Goal: Task Accomplishment & Management: Use online tool/utility

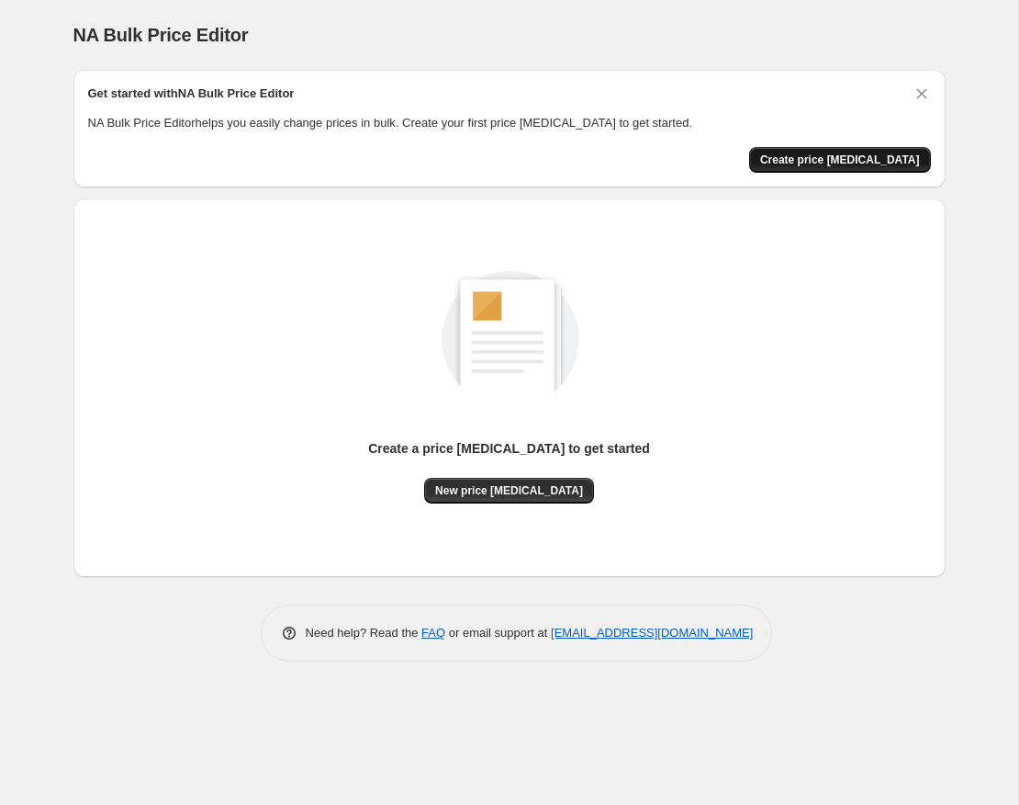
click at [824, 160] on span "Create price [MEDICAL_DATA]" at bounding box center [840, 159] width 160 height 15
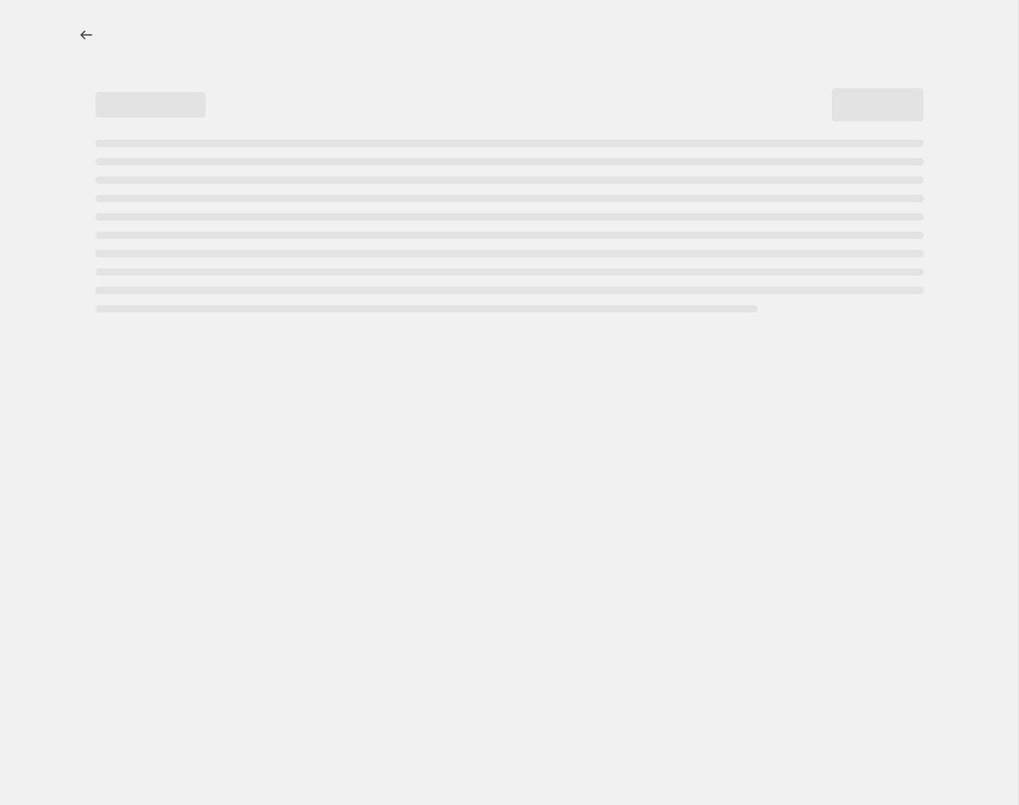
select select "percentage"
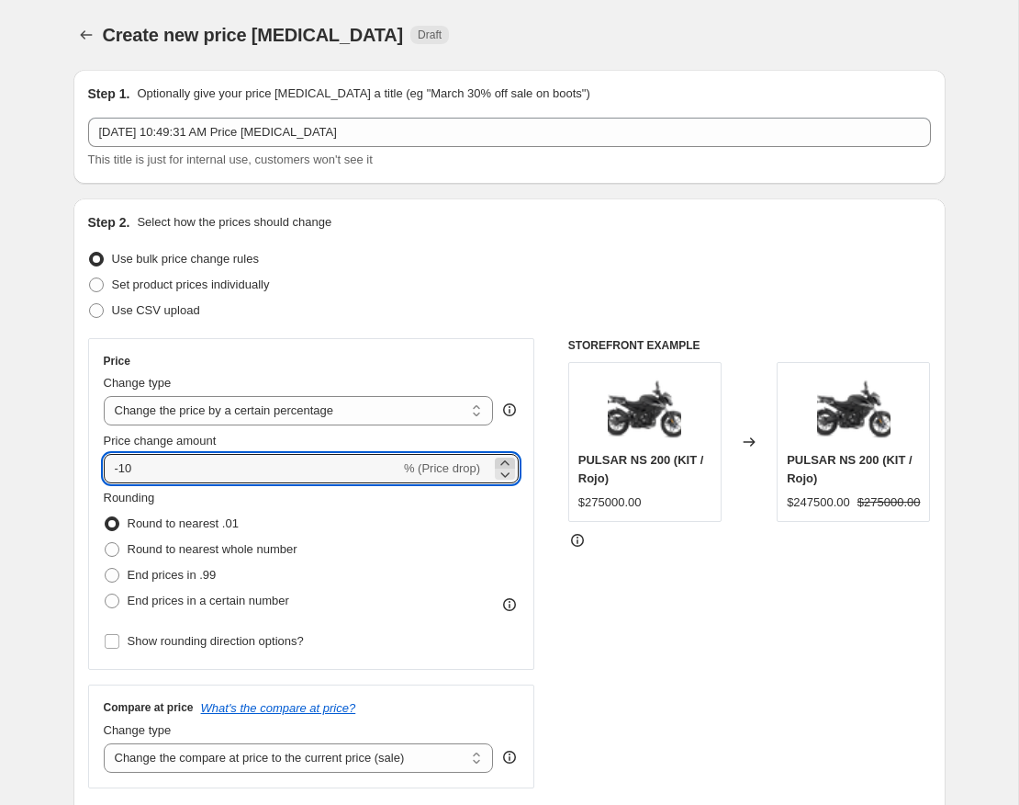
click at [501, 459] on icon at bounding box center [505, 463] width 18 height 18
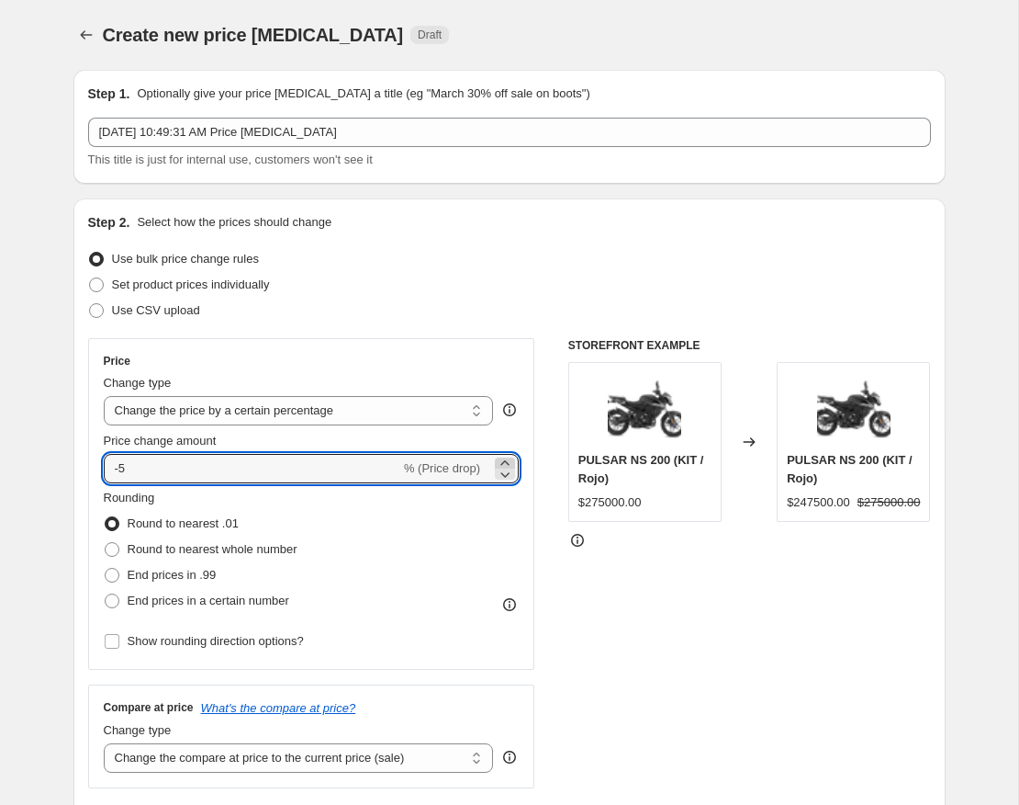
click at [501, 459] on icon at bounding box center [505, 463] width 18 height 18
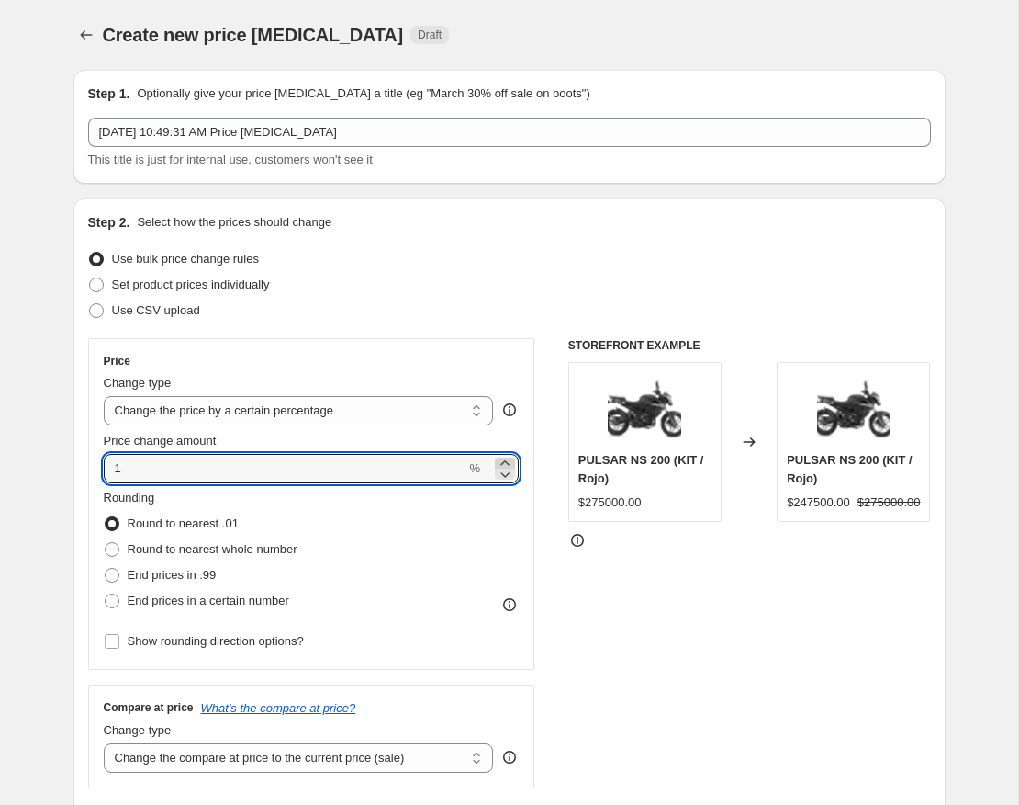
click at [501, 459] on icon at bounding box center [505, 463] width 18 height 18
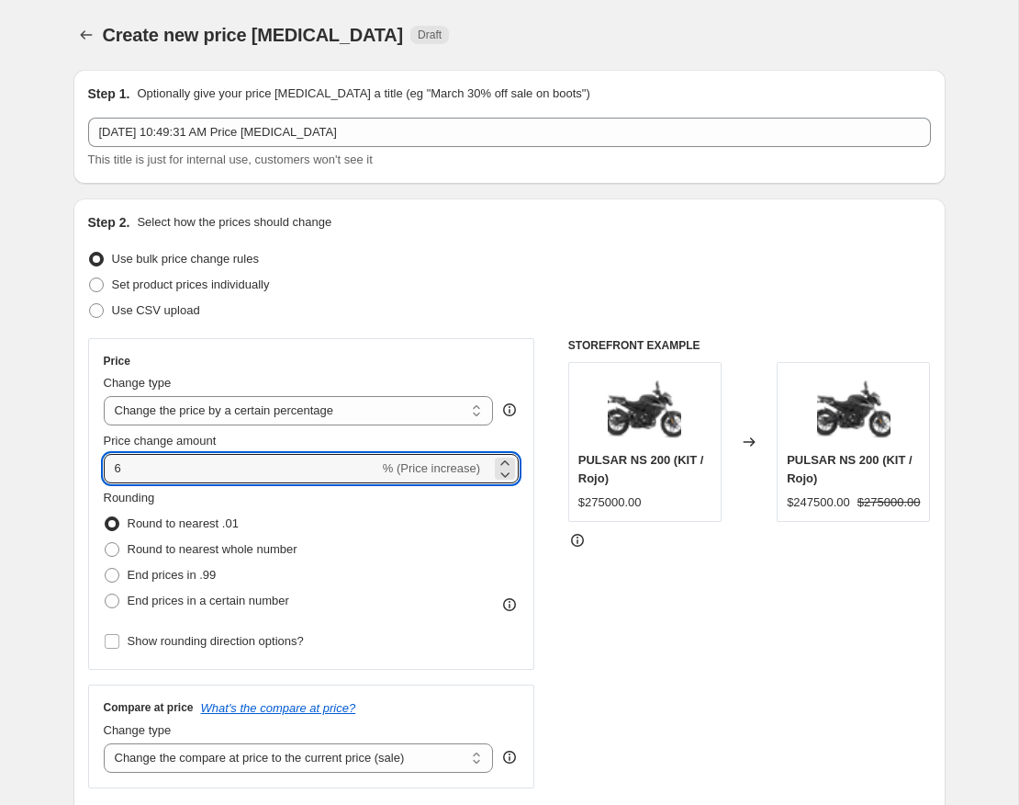
click at [751, 661] on div "STOREFRONT EXAMPLE PULSAR NS 200 (KIT / Rojo) $275000.00 Changed to PULSAR NS 2…" at bounding box center [749, 563] width 363 height 450
click at [508, 473] on icon at bounding box center [505, 474] width 18 height 18
type input "5"
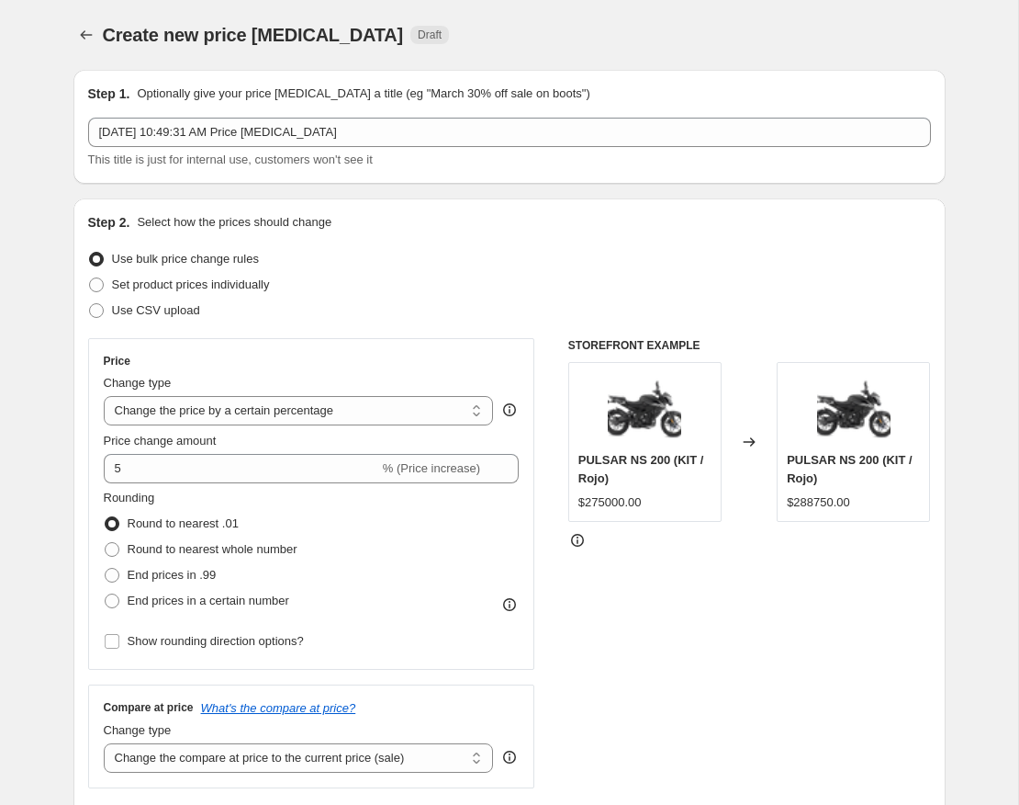
click at [629, 541] on div at bounding box center [749, 540] width 363 height 18
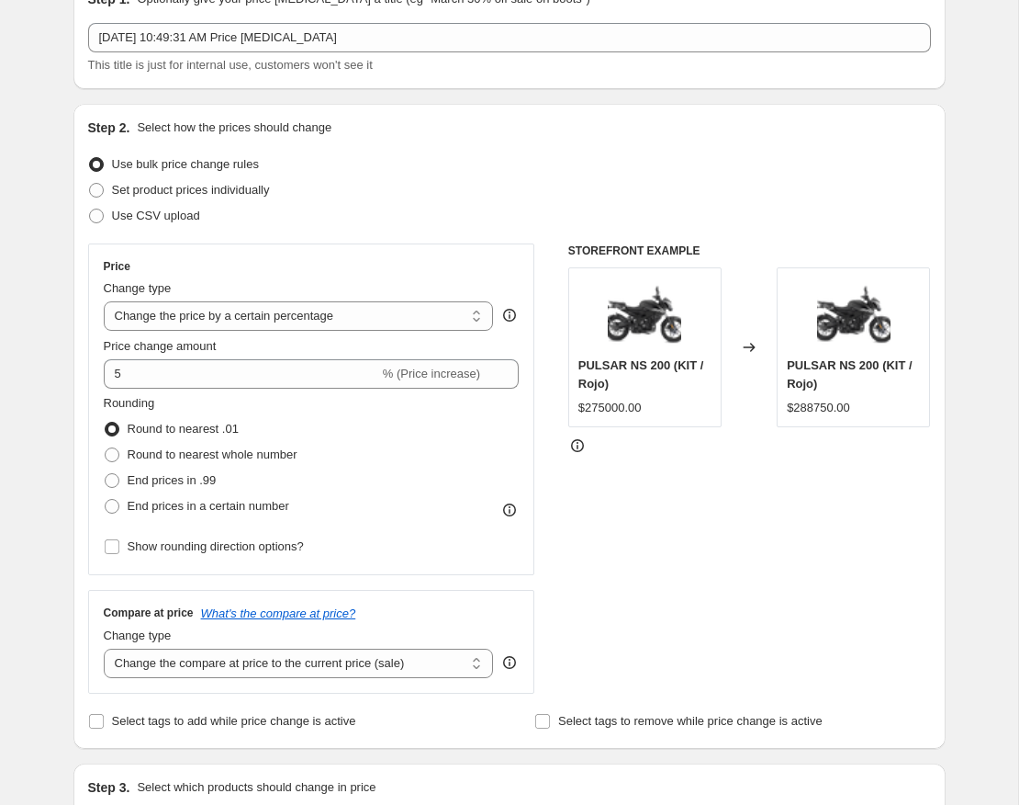
scroll to position [96, 0]
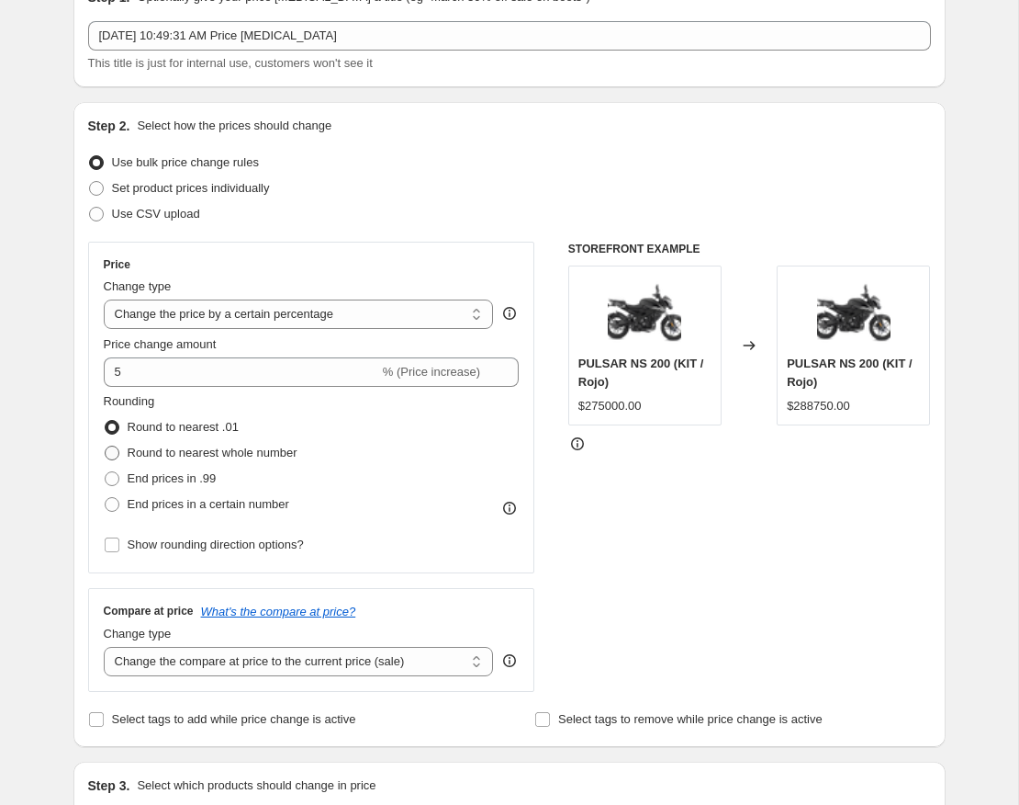
click at [115, 453] on span at bounding box center [112, 452] width 15 height 15
click at [106, 446] on input "Round to nearest whole number" at bounding box center [105, 445] width 1 height 1
radio input "true"
click at [674, 483] on div "STOREFRONT EXAMPLE PULSAR NS 200 (KIT / Rojo) $275000.00 Changed to PULSAR NS 2…" at bounding box center [749, 467] width 363 height 450
click at [198, 504] on span "End prices in a certain number" at bounding box center [209, 504] width 162 height 14
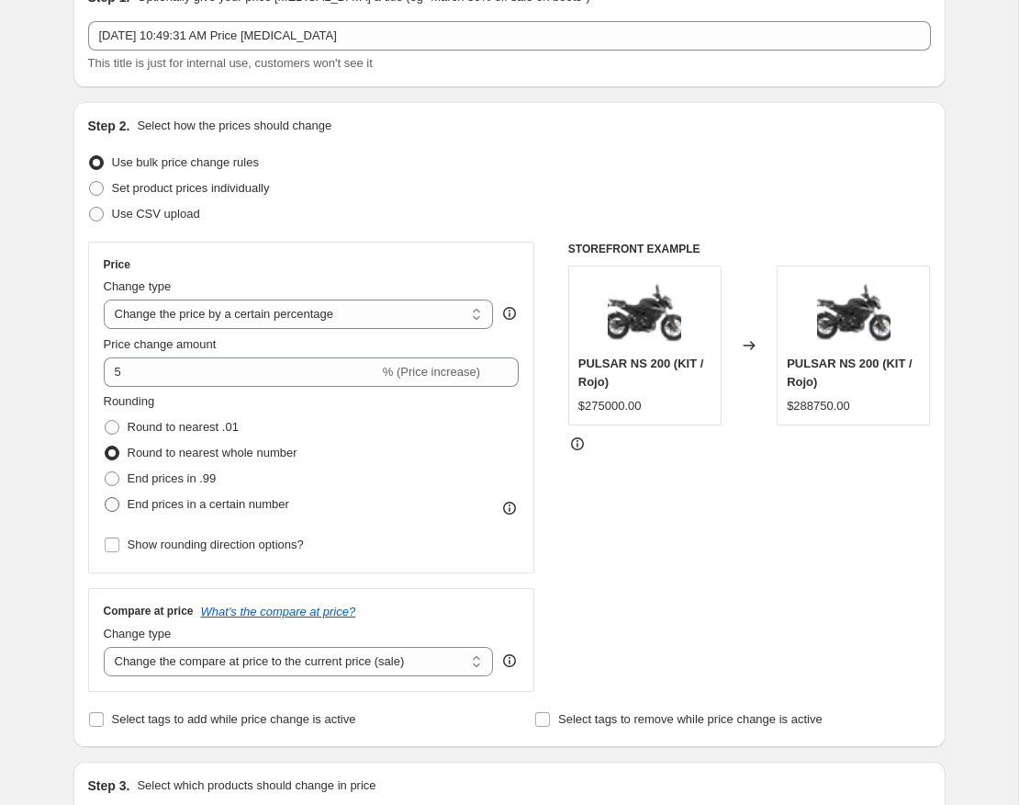
click at [106, 498] on input "End prices in a certain number" at bounding box center [105, 497] width 1 height 1
radio input "true"
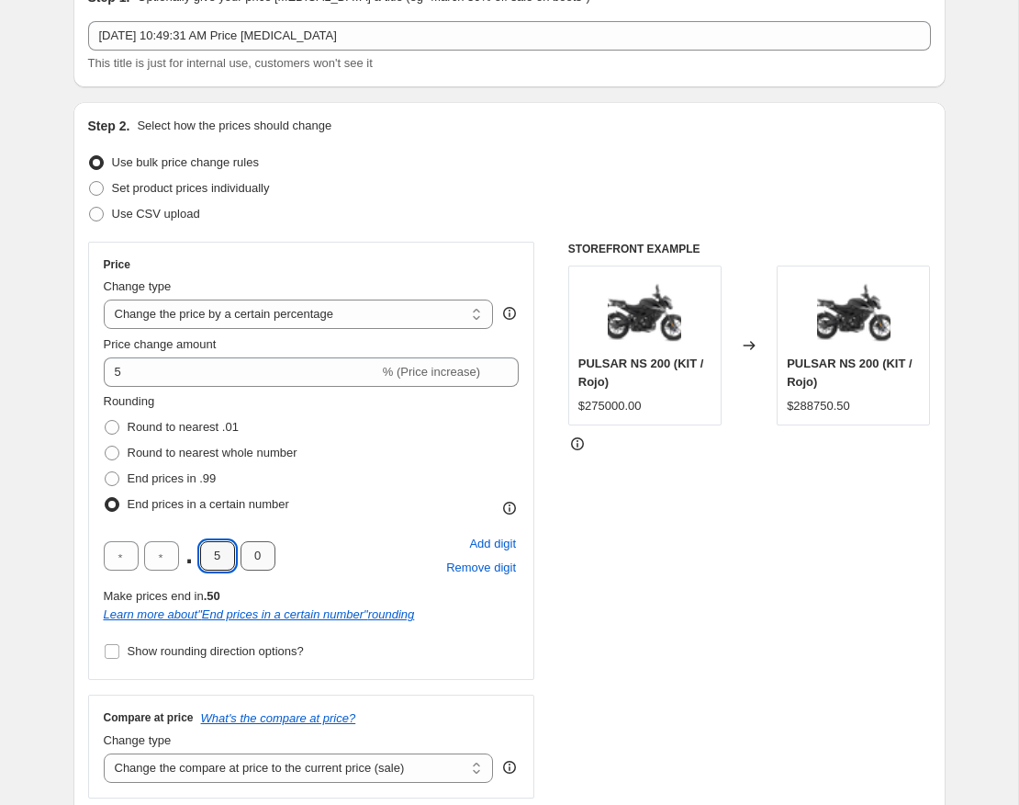
drag, startPoint x: 204, startPoint y: 551, endPoint x: 264, endPoint y: 554, distance: 59.8
click at [264, 554] on div ". 5 0" at bounding box center [190, 555] width 172 height 29
type input "0"
click at [122, 553] on input "text" at bounding box center [121, 555] width 35 height 29
type input "0"
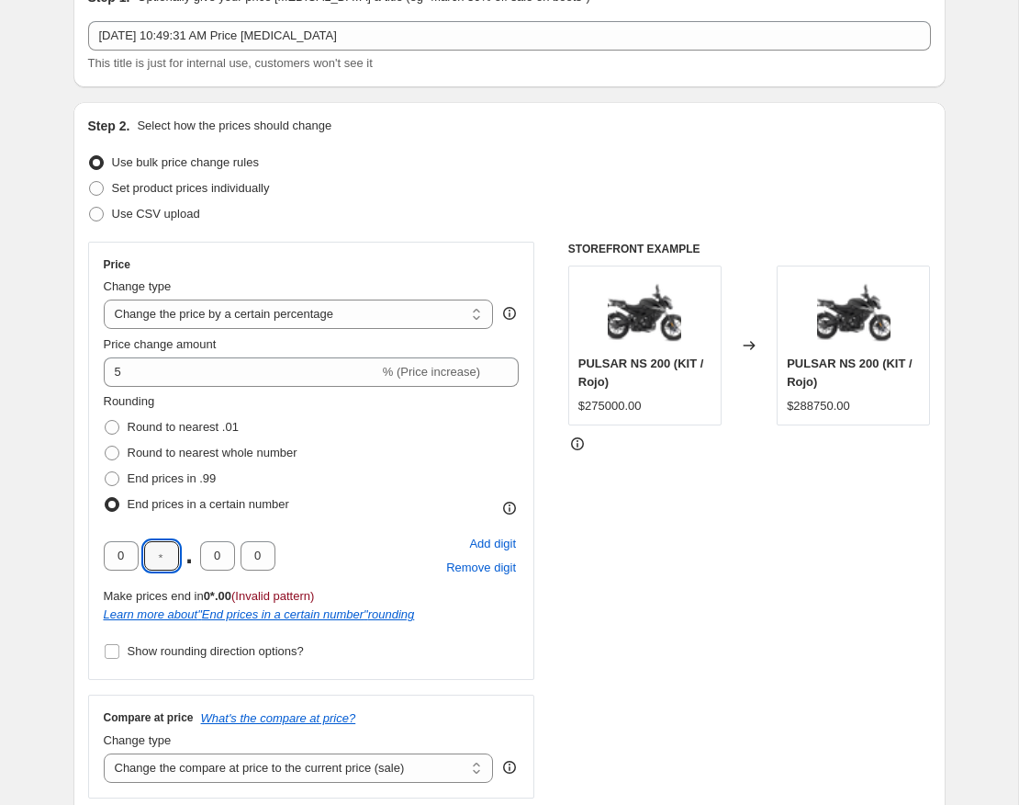
type input "0"
click at [689, 521] on div "STOREFRONT EXAMPLE PULSAR NS 200 (KIT / Rojo) $275000.00 Changed to PULSAR NS 2…" at bounding box center [749, 520] width 363 height 557
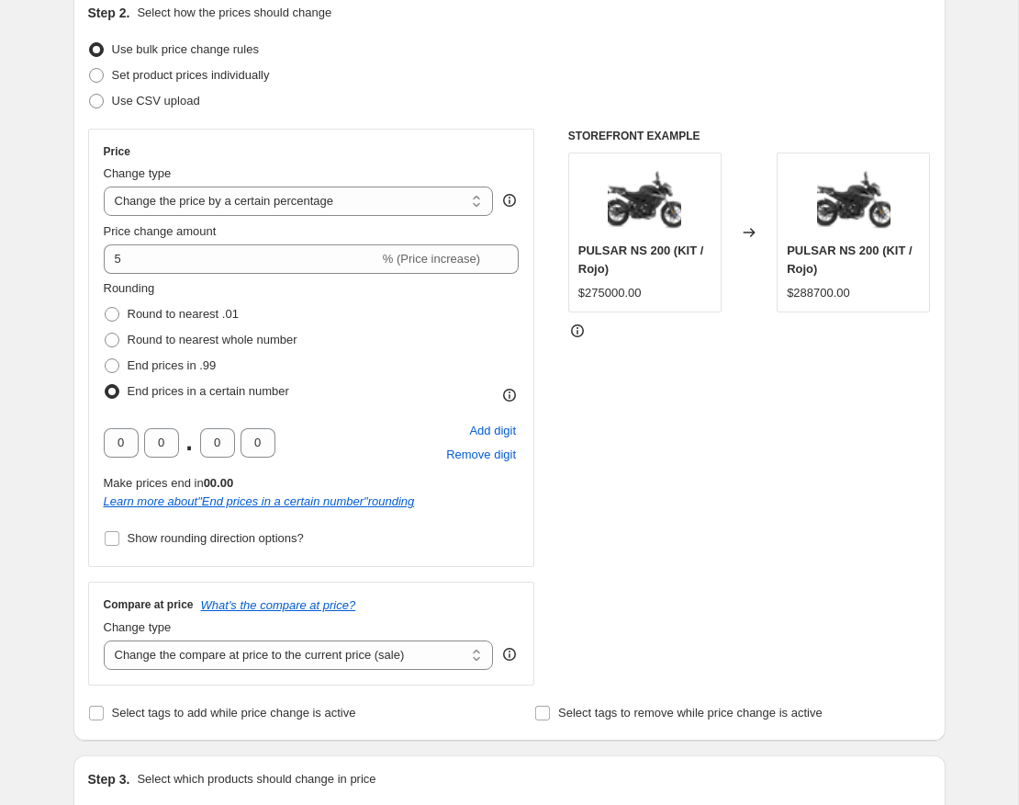
scroll to position [214, 0]
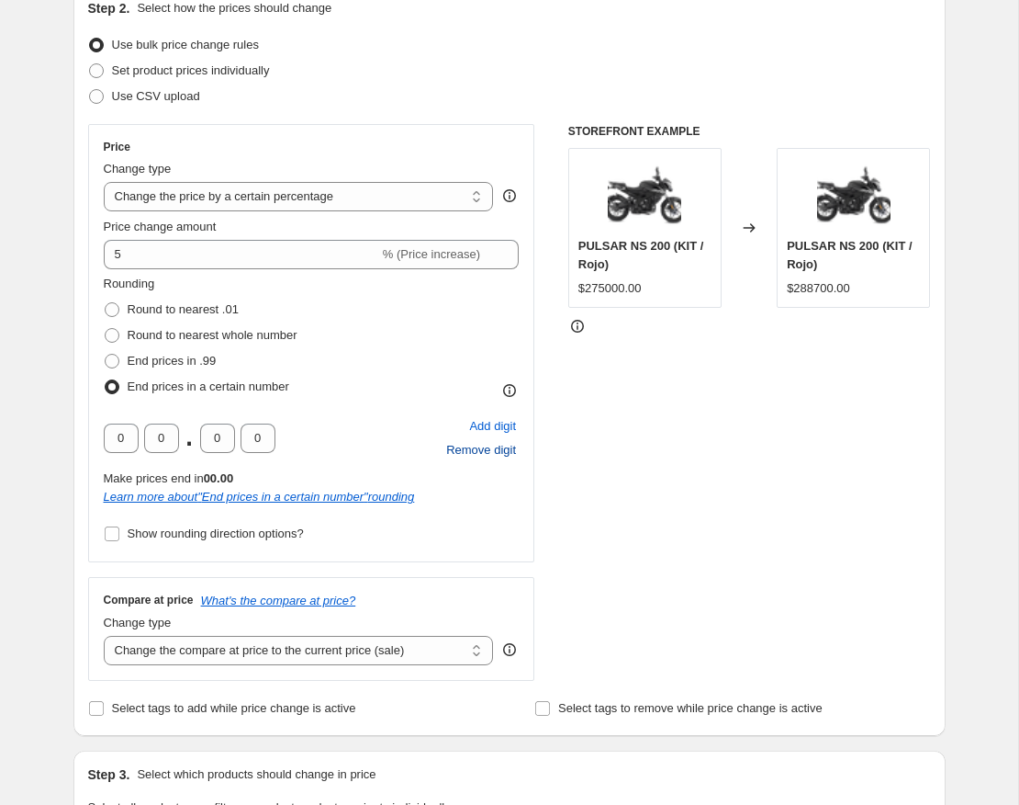
click at [487, 456] on span "Remove digit" at bounding box center [481, 450] width 70 height 18
click at [487, 456] on div "Add digit Remove digit" at bounding box center [481, 438] width 75 height 48
click at [598, 419] on div "STOREFRONT EXAMPLE PULSAR NS 200 (KIT / Rojo) $275000.00 Changed to PULSAR NS 2…" at bounding box center [749, 402] width 363 height 557
click at [136, 328] on span "Round to nearest whole number" at bounding box center [213, 335] width 170 height 14
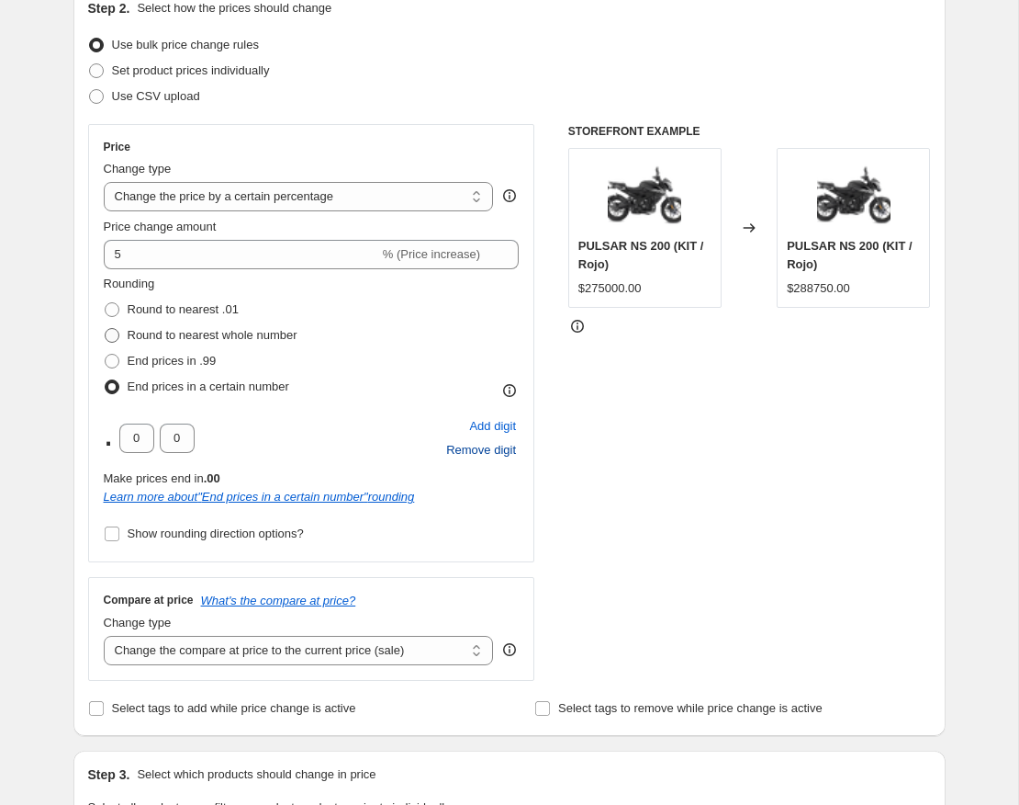
click at [106, 328] on input "Round to nearest whole number" at bounding box center [105, 328] width 1 height 1
radio input "true"
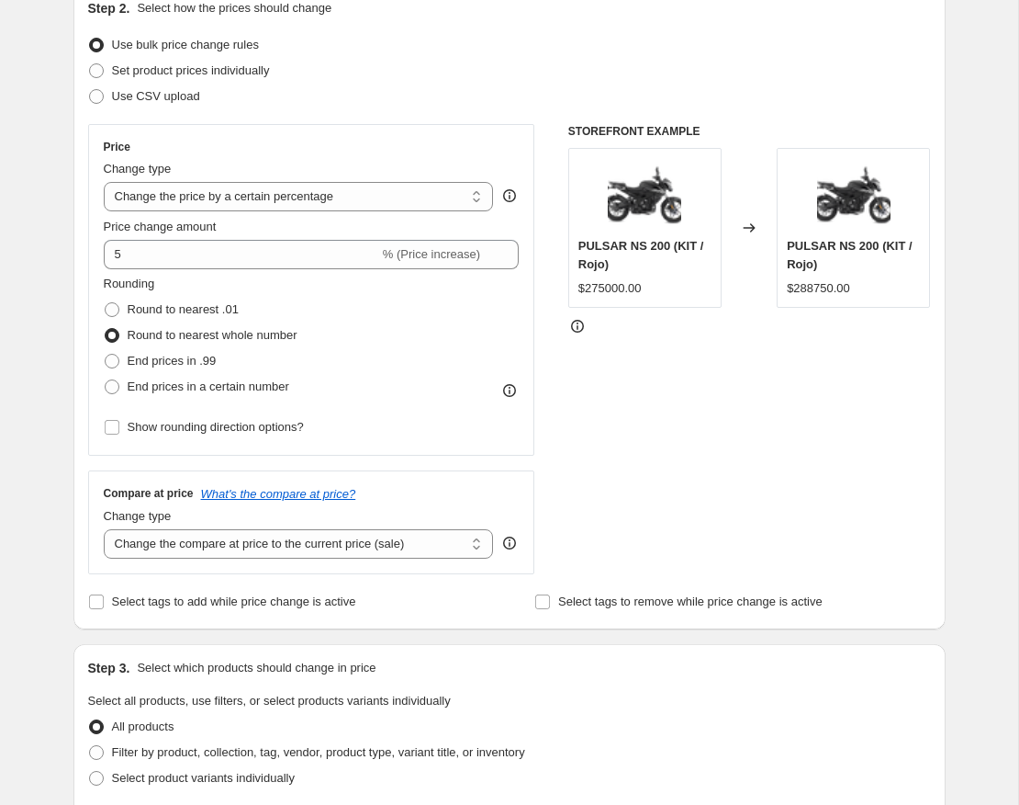
click at [613, 401] on div "STOREFRONT EXAMPLE PULSAR NS 200 (KIT / Rojo) $275000.00 Changed to PULSAR NS 2…" at bounding box center [749, 349] width 363 height 450
click at [163, 261] on input "5" at bounding box center [242, 254] width 276 height 29
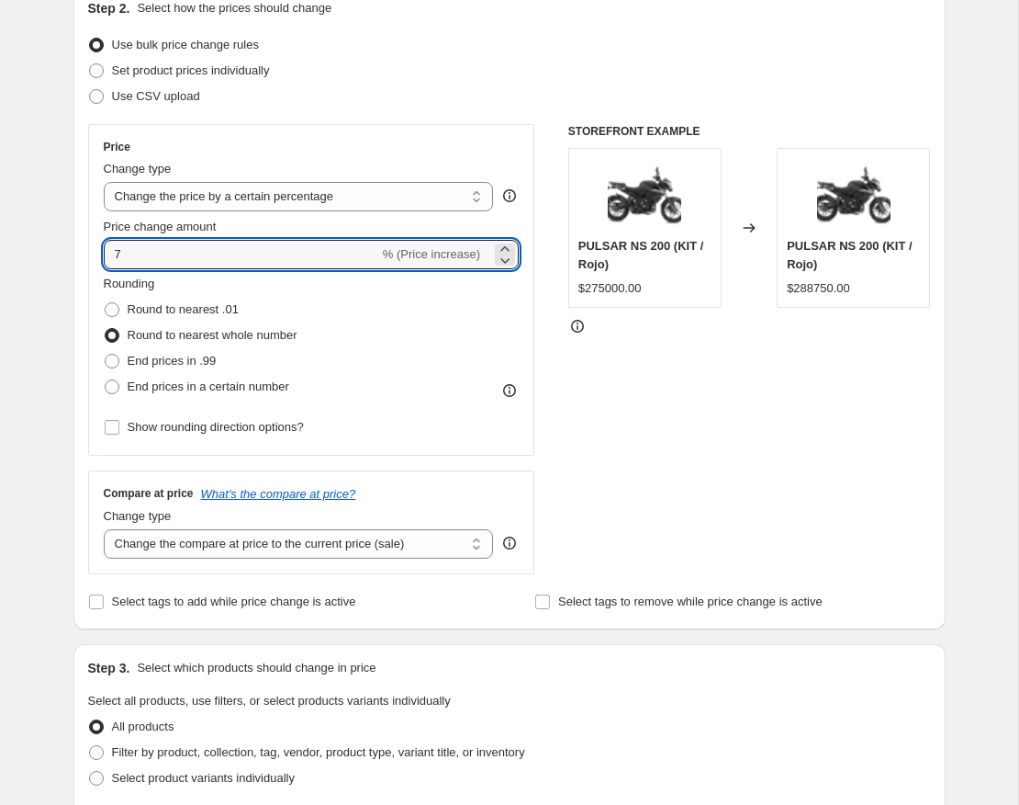
type input "7"
click at [692, 434] on div "STOREFRONT EXAMPLE PULSAR NS 200 (KIT / Rojo) $275000.00 Changed to PULSAR NS 2…" at bounding box center [749, 349] width 363 height 450
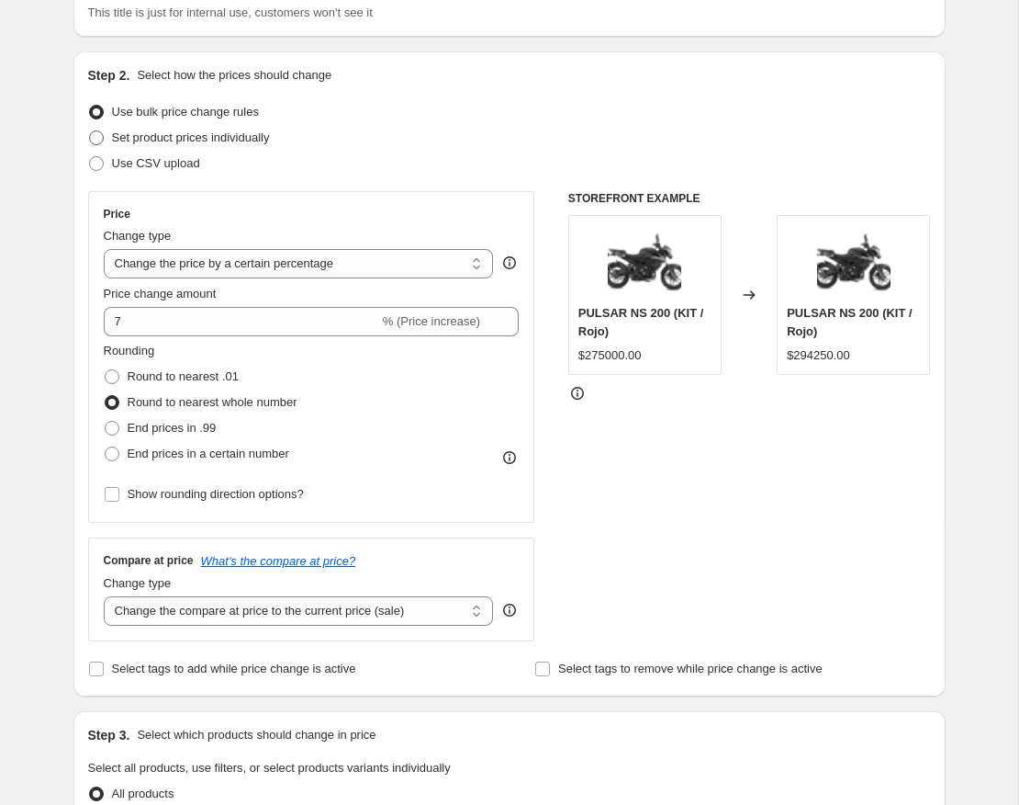
scroll to position [165, 0]
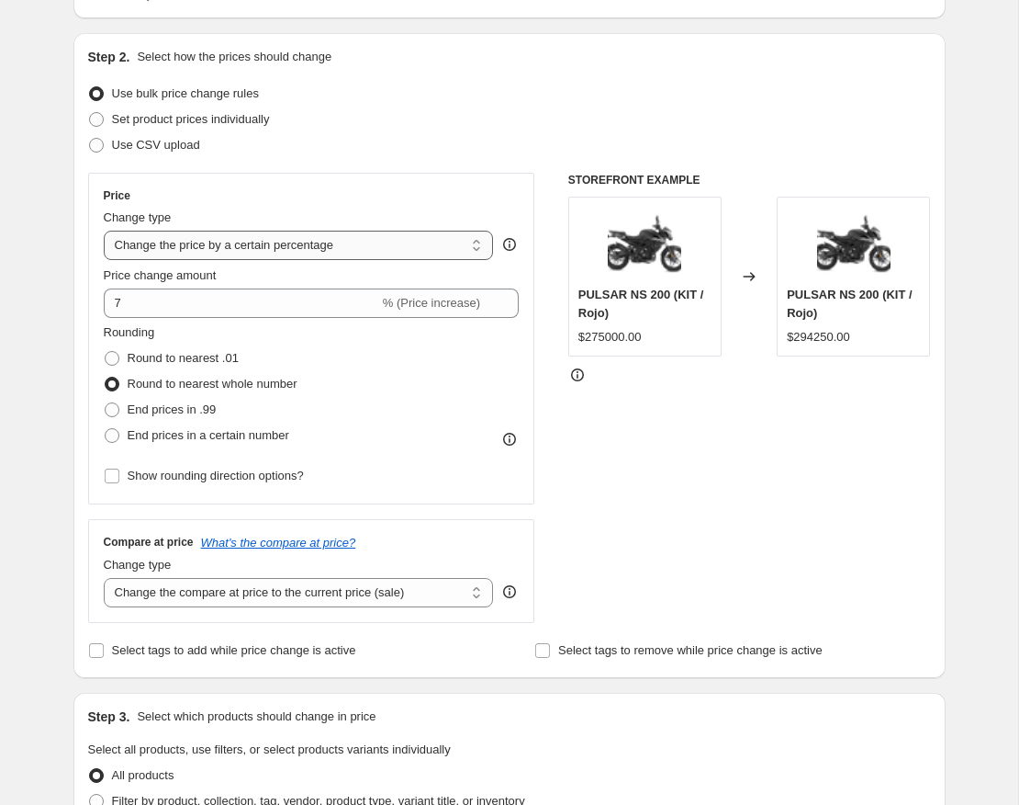
select select "by"
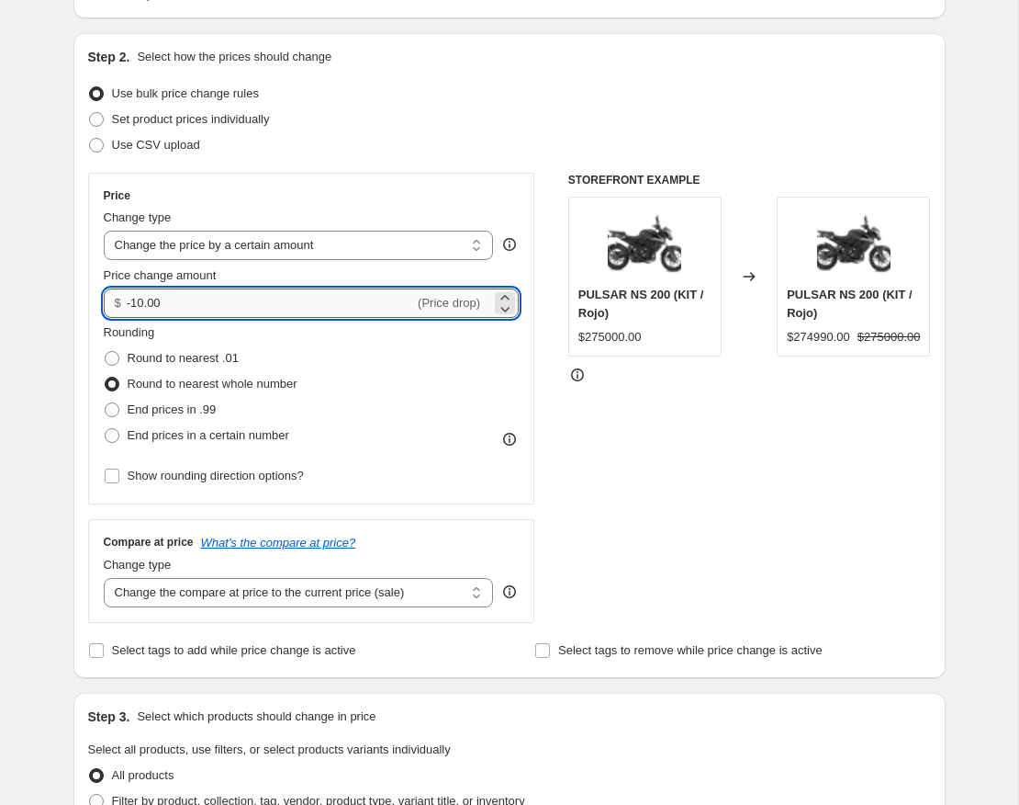
click at [284, 309] on input "-10.00" at bounding box center [270, 302] width 287 height 29
type input "10000.00"
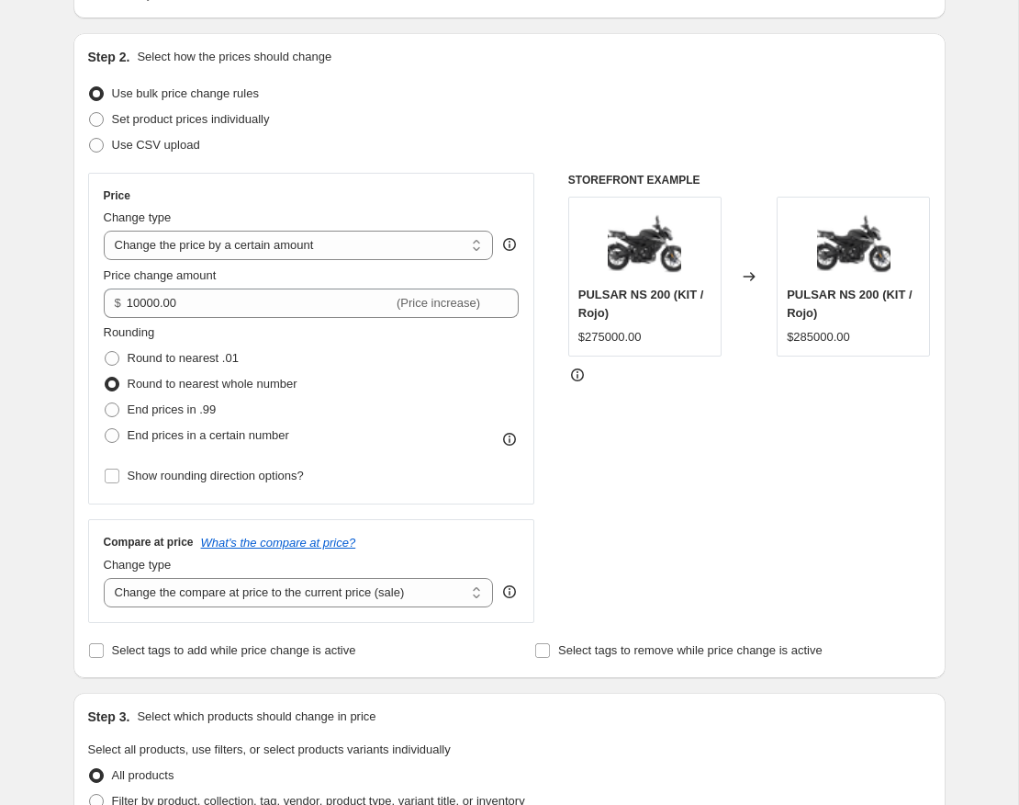
click at [713, 523] on div "STOREFRONT EXAMPLE PULSAR NS 200 (KIT / Rojo) $275000.00 Changed to PULSAR NS 2…" at bounding box center [749, 398] width 363 height 450
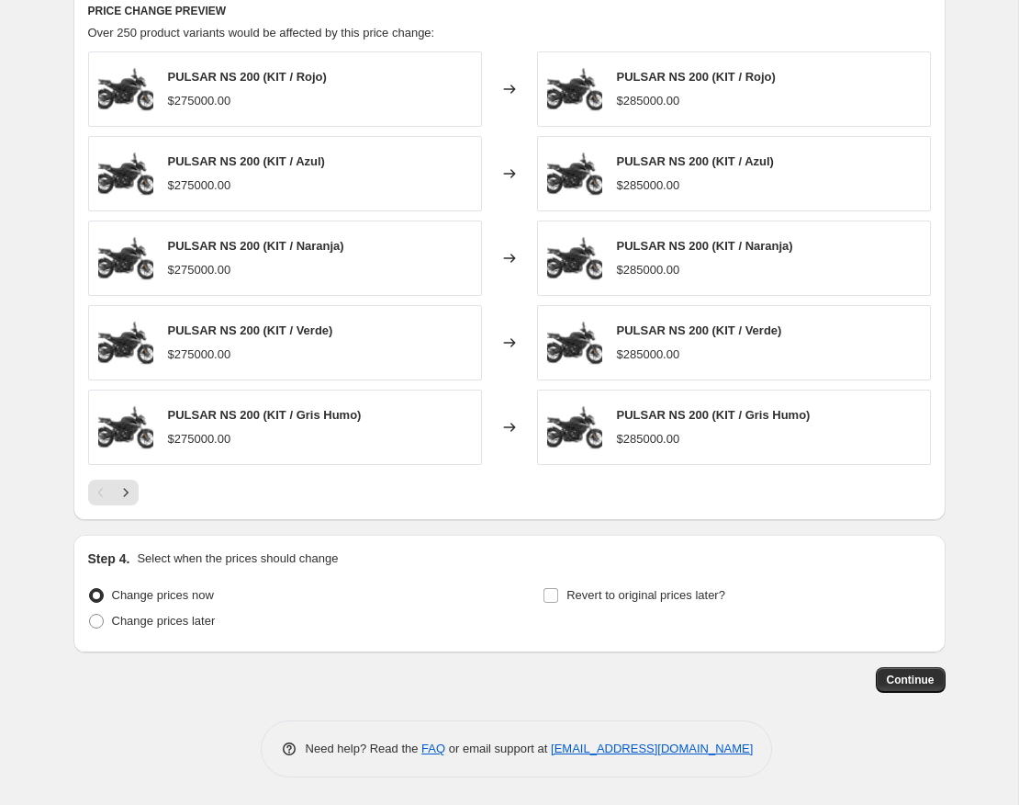
scroll to position [1031, 0]
click at [904, 682] on span "Continue" at bounding box center [911, 679] width 48 height 15
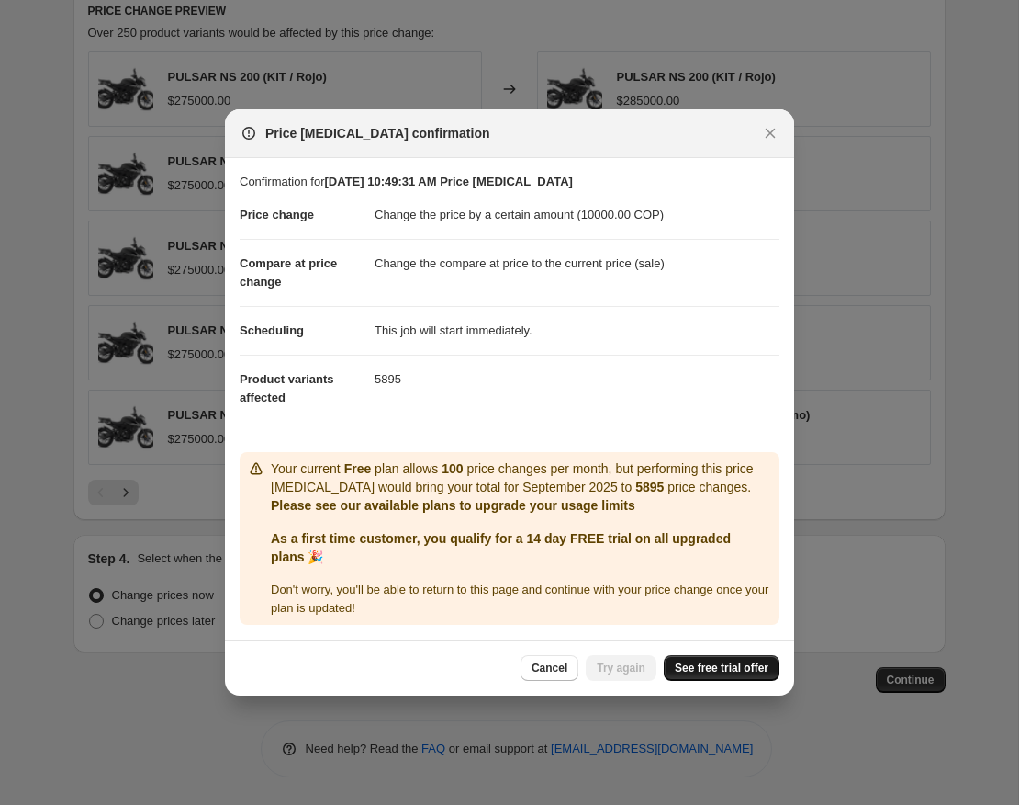
click at [692, 672] on span "See free trial offer" at bounding box center [722, 667] width 94 height 15
click at [760, 129] on button "Close" at bounding box center [771, 133] width 26 height 26
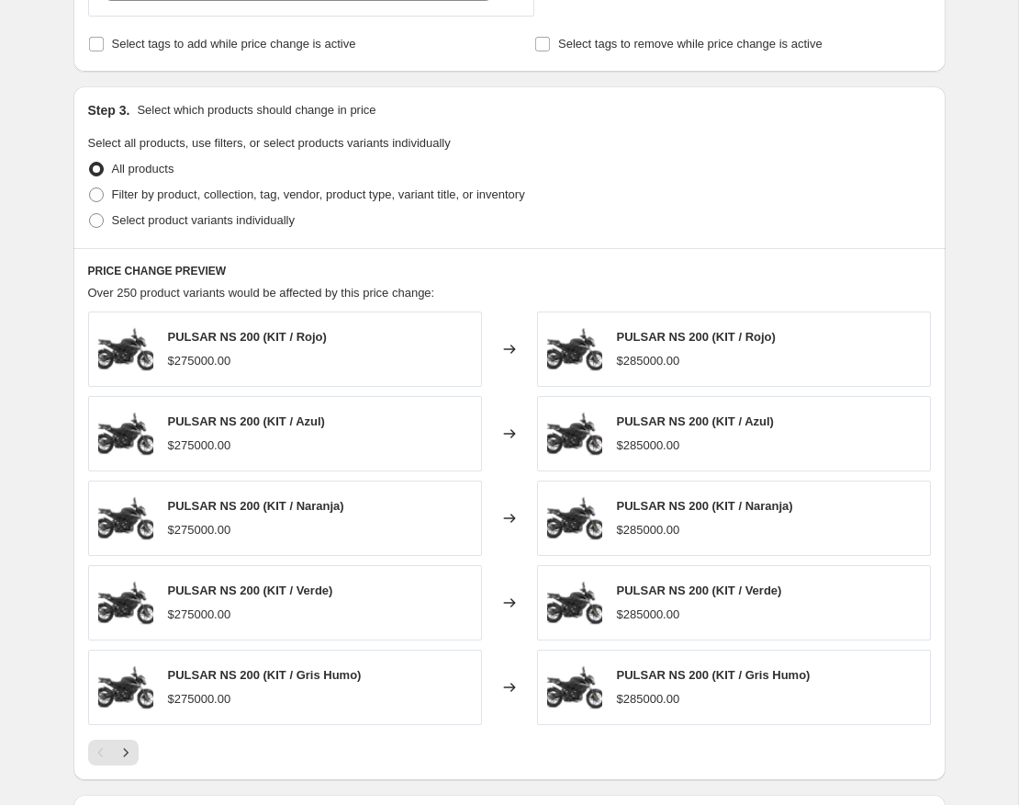
scroll to position [768, 0]
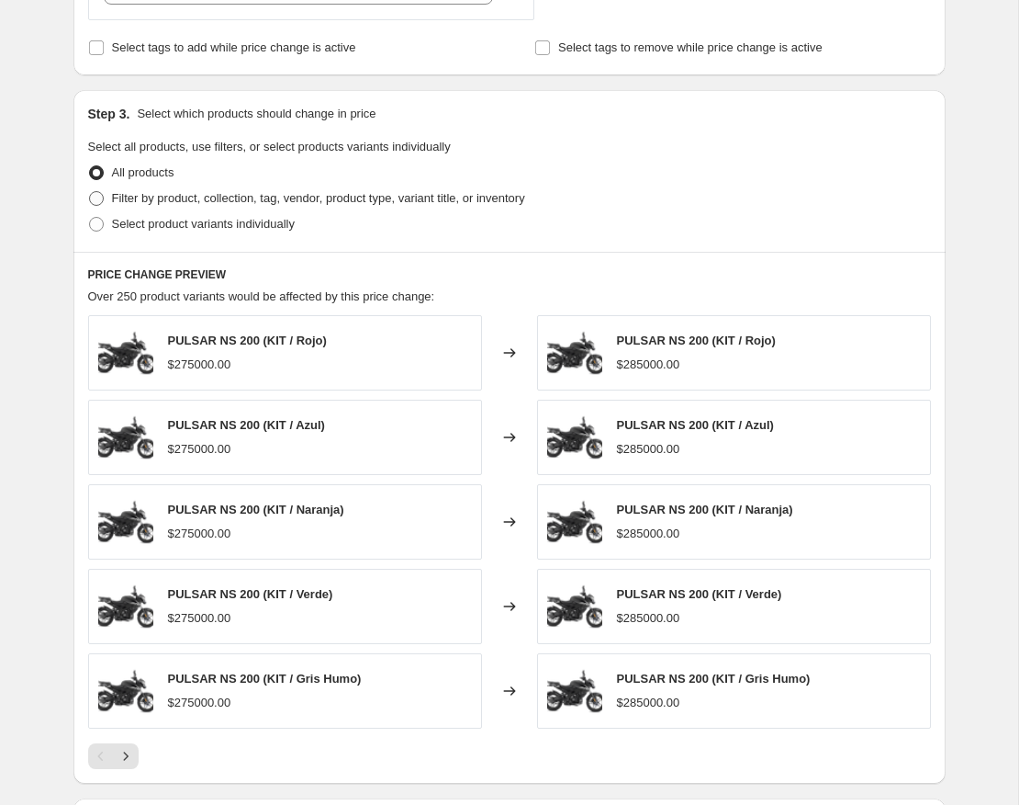
click at [225, 193] on span "Filter by product, collection, tag, vendor, product type, variant title, or inv…" at bounding box center [318, 198] width 413 height 14
click at [90, 192] on input "Filter by product, collection, tag, vendor, product type, variant title, or inv…" at bounding box center [89, 191] width 1 height 1
radio input "true"
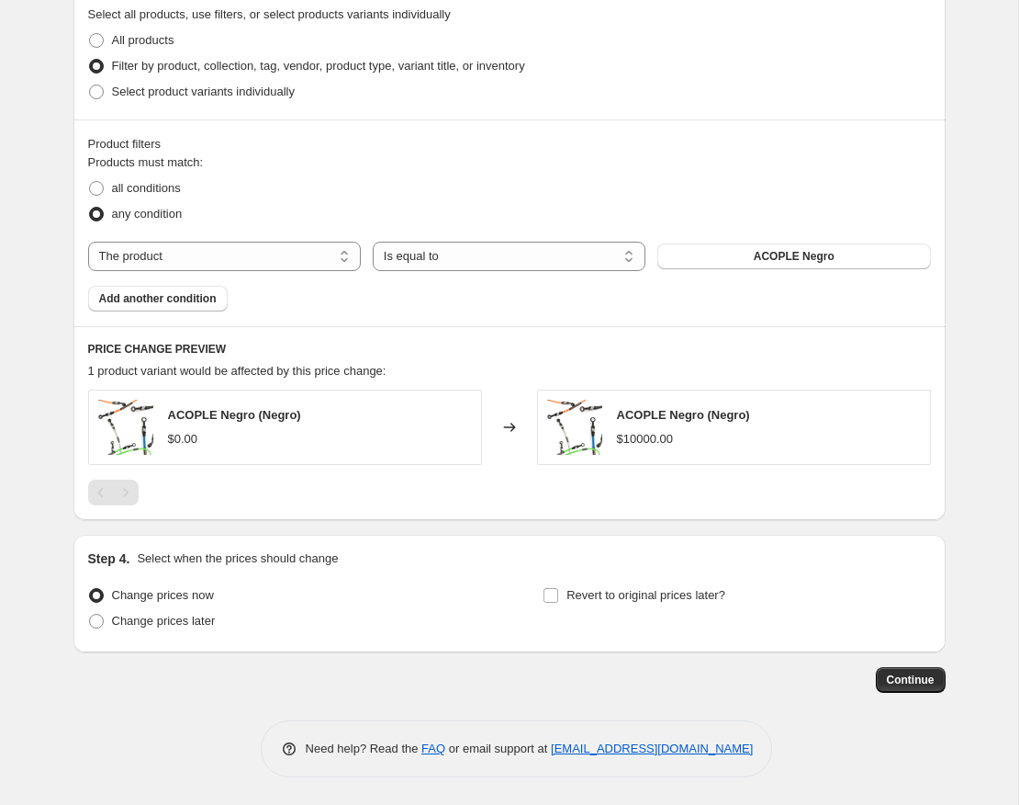
scroll to position [900, 0]
click at [129, 493] on div "Pagination" at bounding box center [126, 492] width 26 height 26
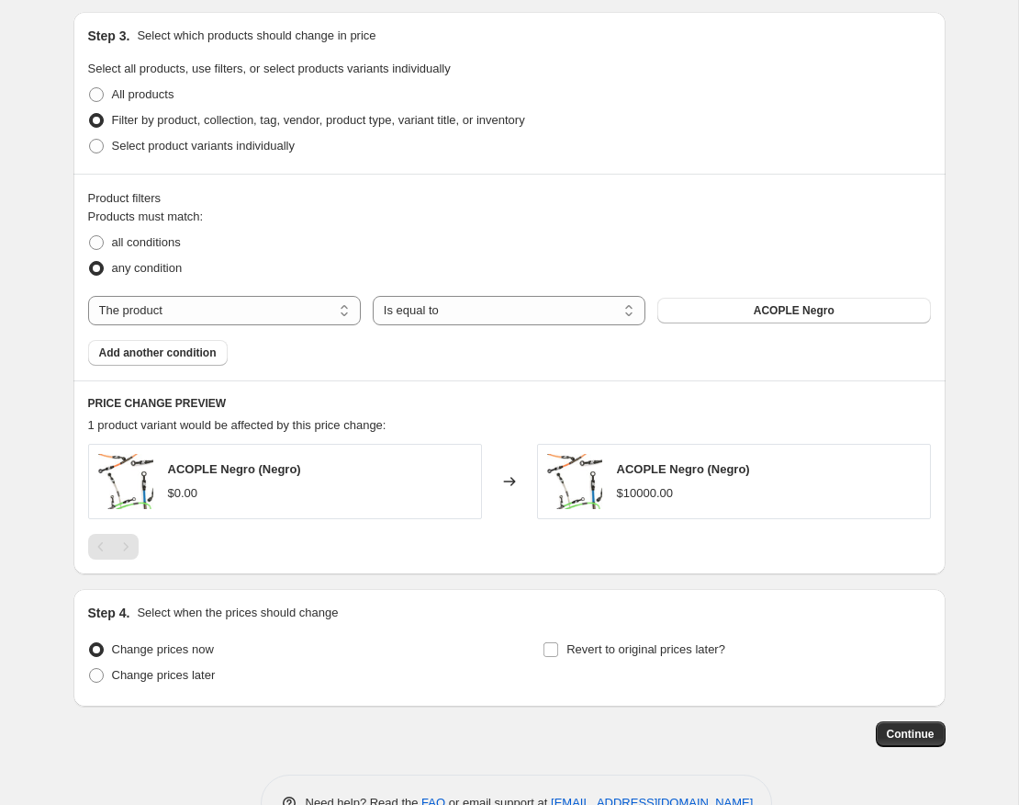
scroll to position [845, 0]
click at [222, 145] on span "Select product variants individually" at bounding box center [203, 147] width 183 height 14
click at [90, 141] on input "Select product variants individually" at bounding box center [89, 140] width 1 height 1
radio input "true"
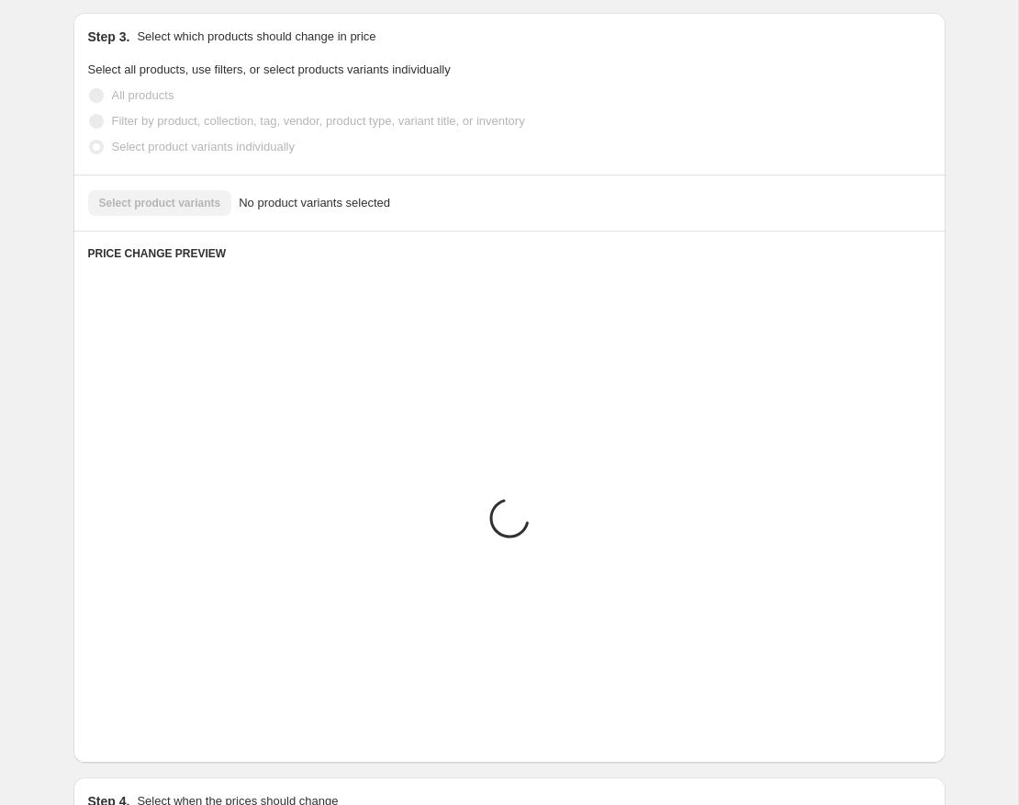
scroll to position [625, 0]
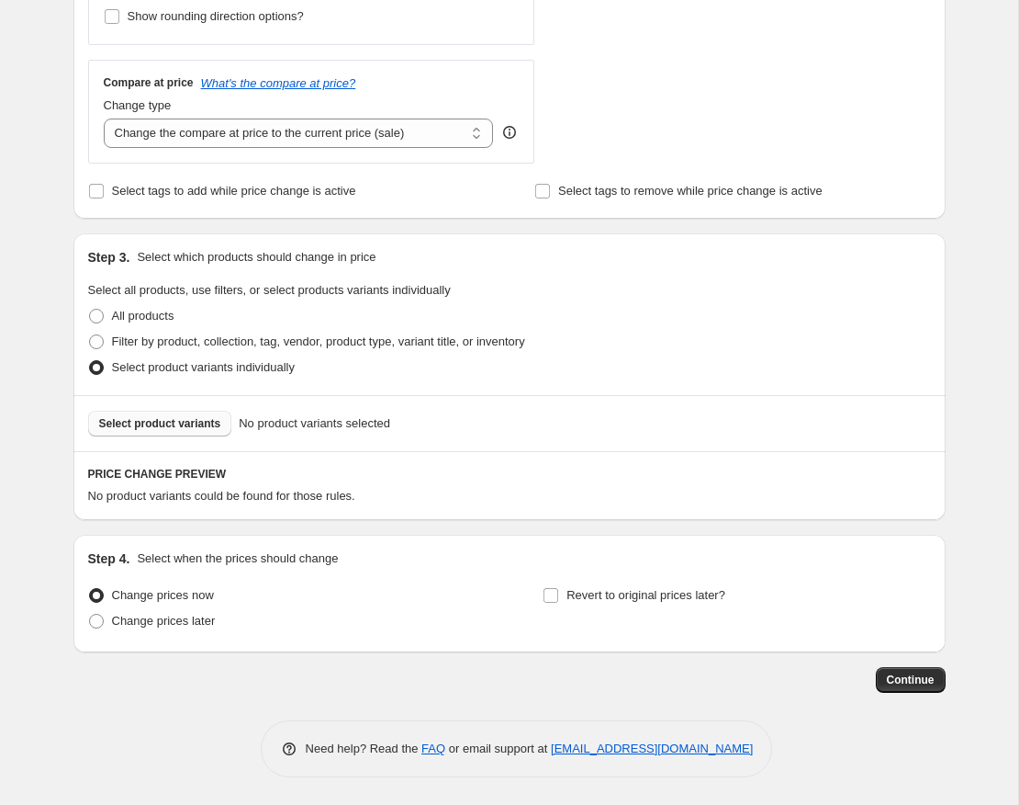
click at [179, 417] on span "Select product variants" at bounding box center [160, 423] width 122 height 15
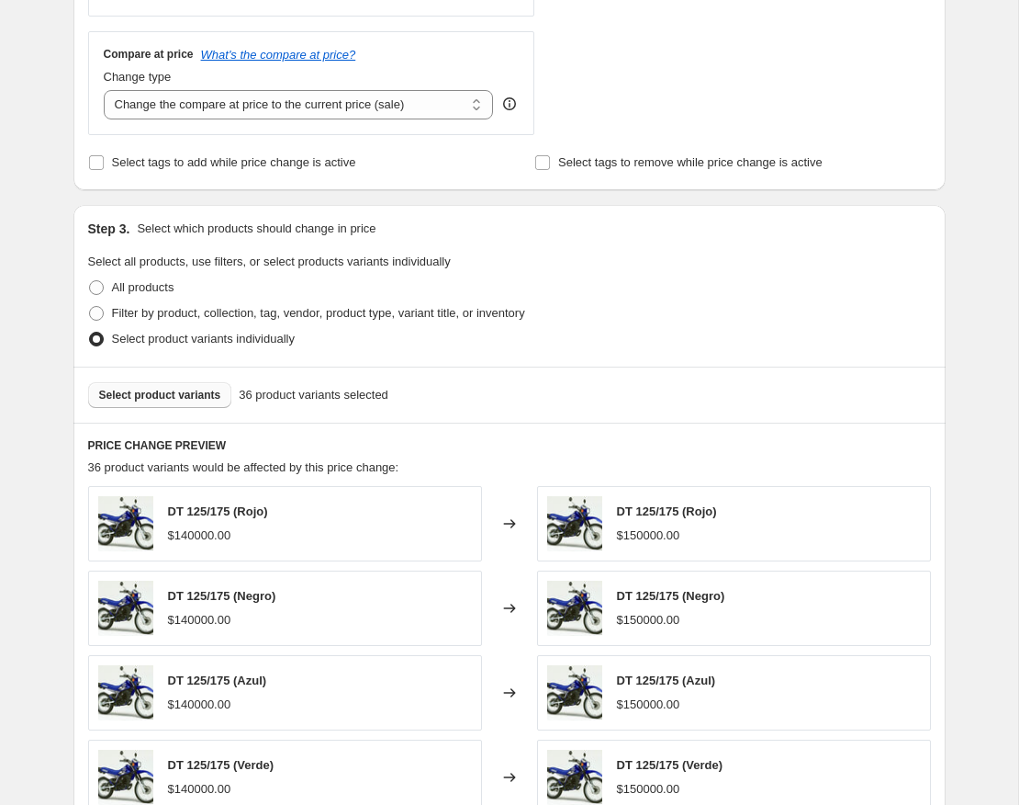
scroll to position [647, 0]
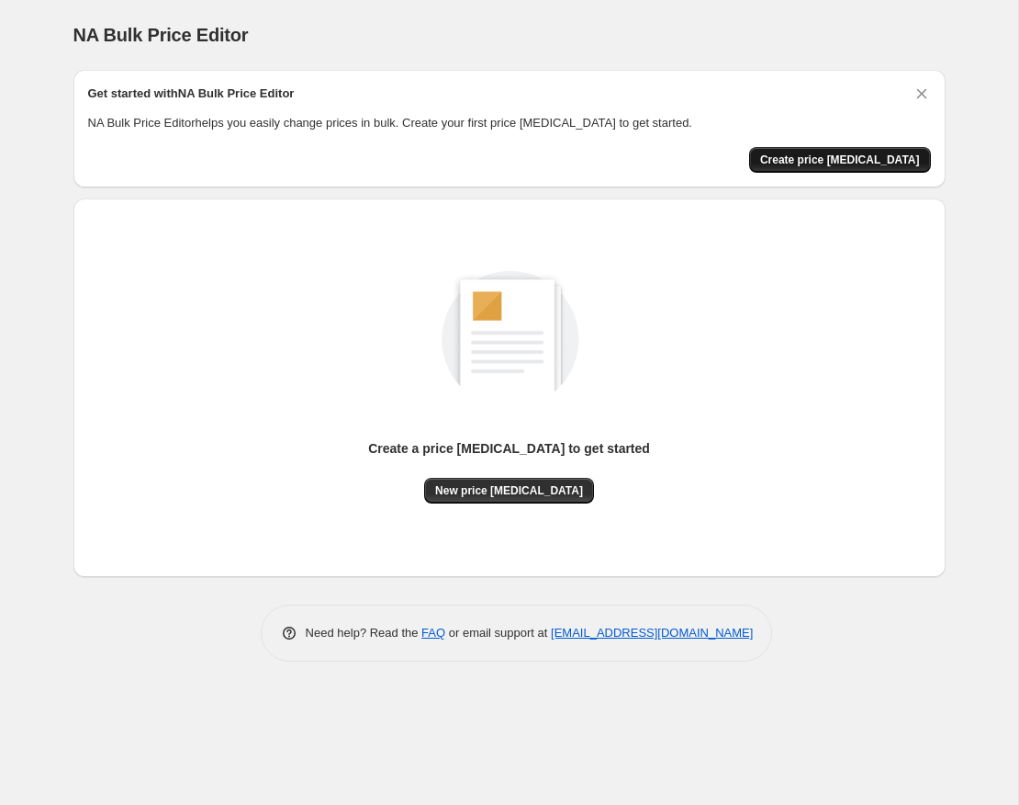
click at [830, 149] on button "Create price [MEDICAL_DATA]" at bounding box center [840, 160] width 182 height 26
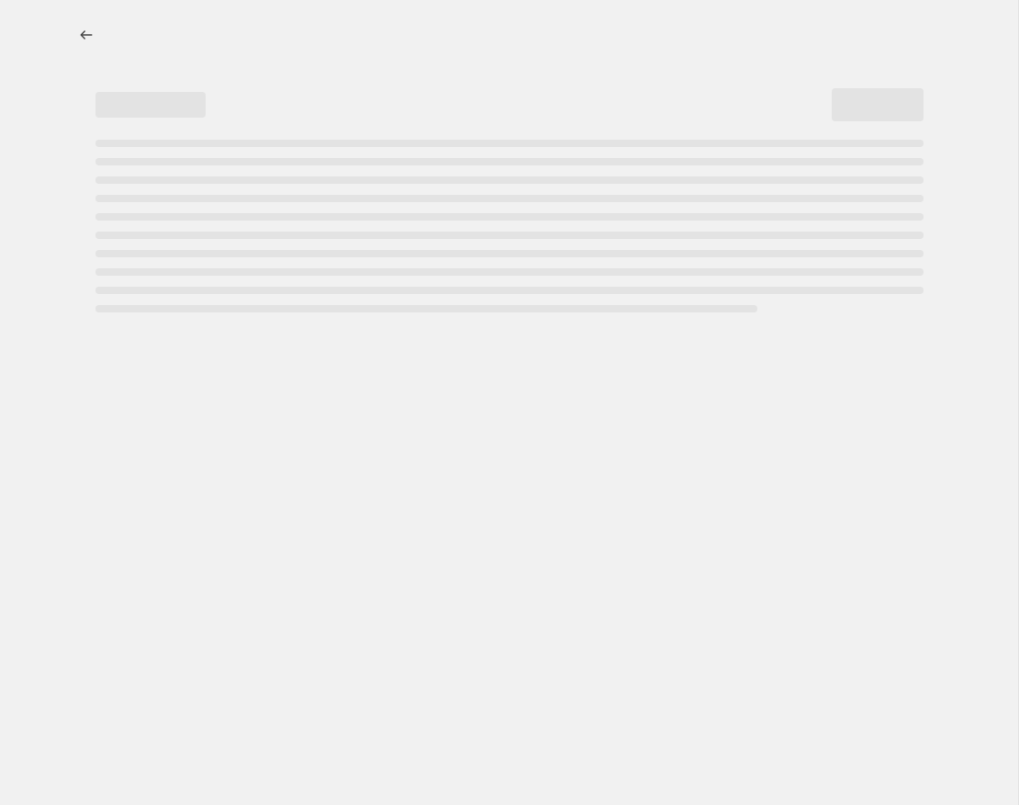
select select "percentage"
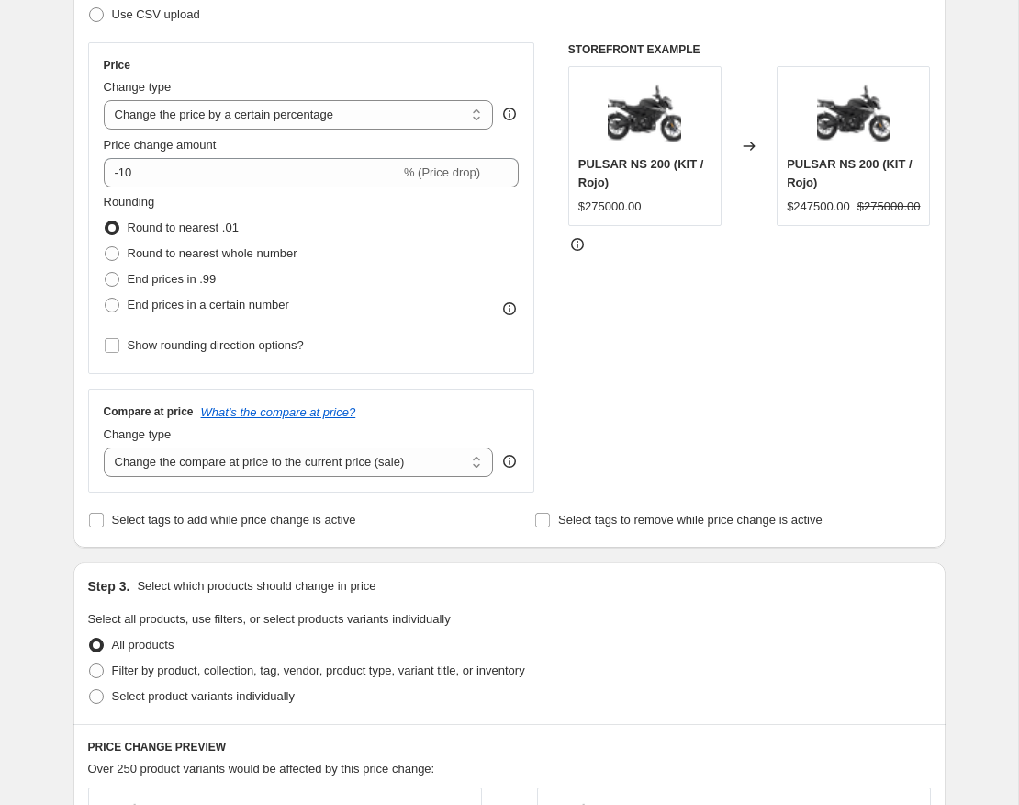
scroll to position [340, 0]
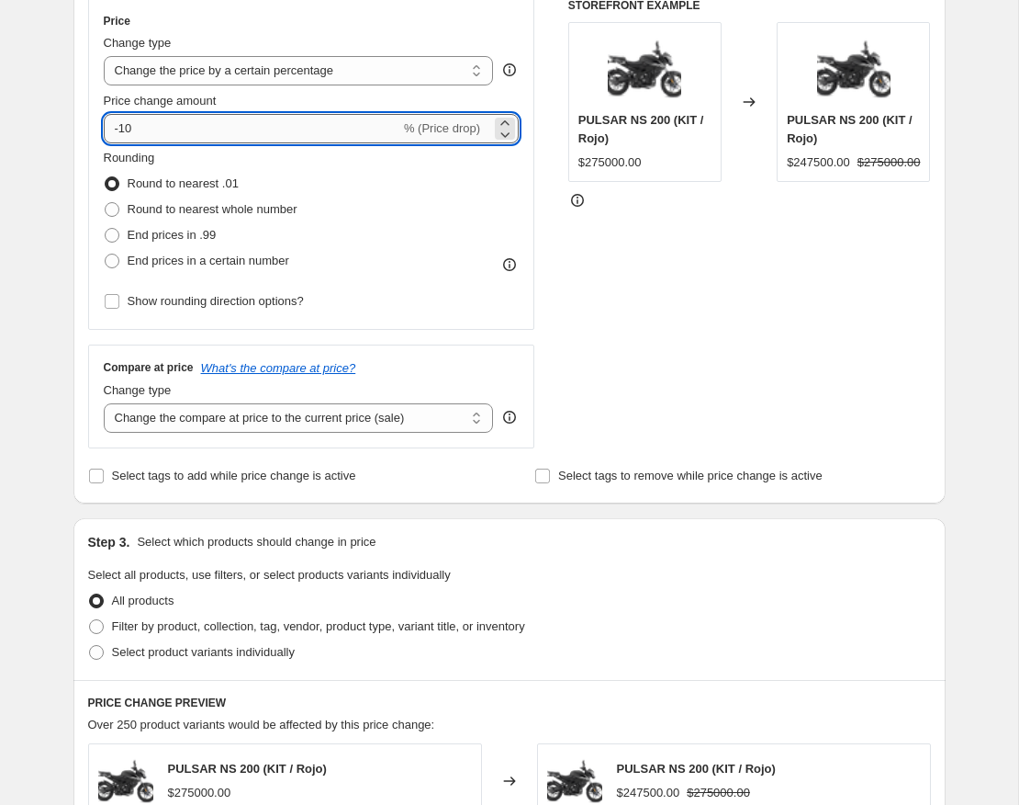
click at [201, 135] on input "-10" at bounding box center [252, 128] width 297 height 29
type input "8"
click at [462, 227] on div "Rounding Round to nearest .01 Round to nearest whole number End prices in .99 E…" at bounding box center [312, 211] width 416 height 125
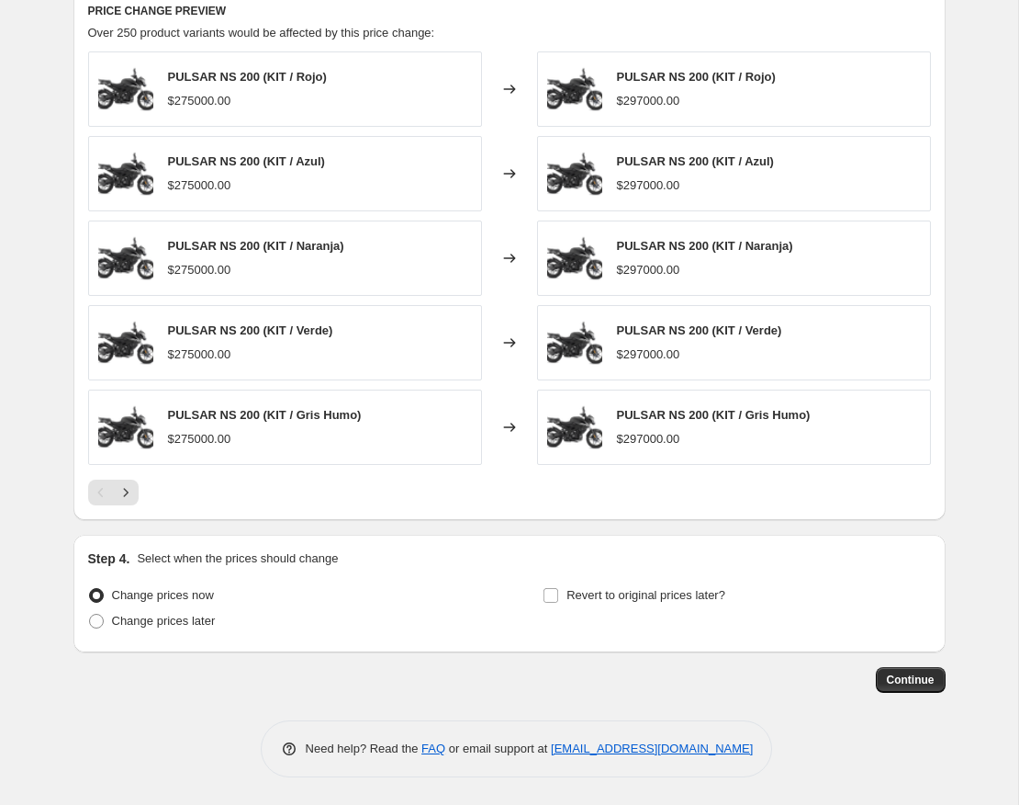
scroll to position [1031, 0]
